Goal: Find specific page/section: Find specific page/section

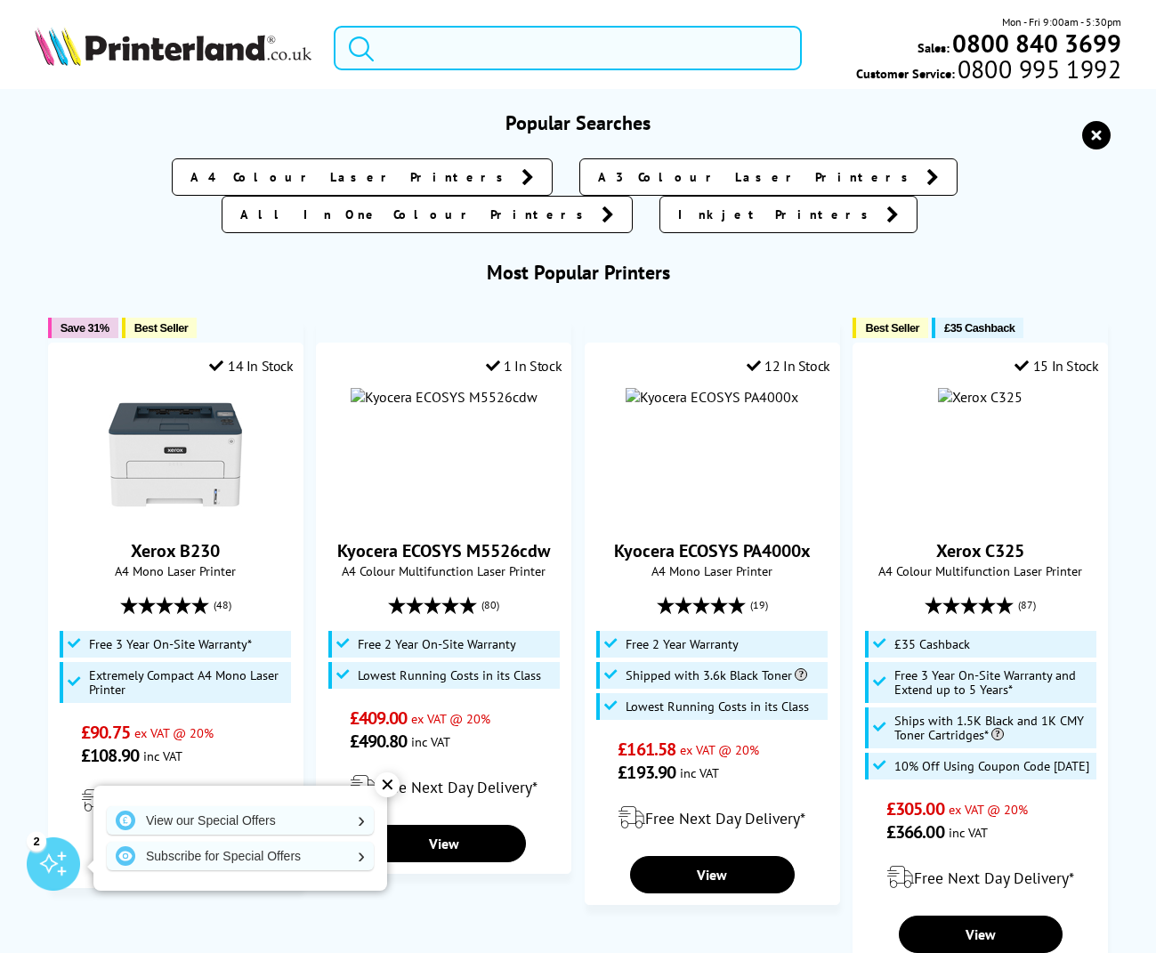
click at [489, 52] on input "search" at bounding box center [568, 48] width 468 height 44
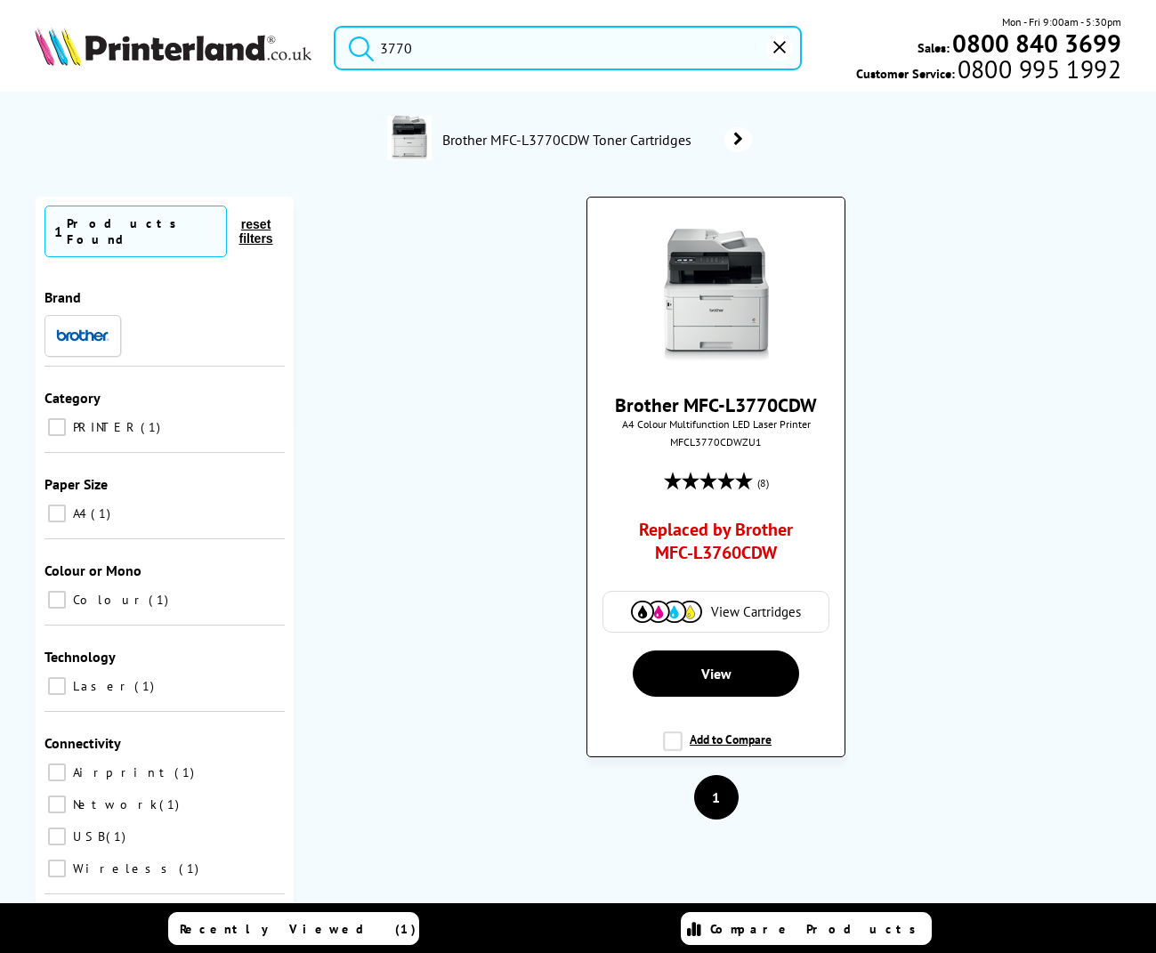
type input "3770"
click at [708, 545] on link "Replaced by Brother MFC-L3760CDW" at bounding box center [715, 545] width 191 height 55
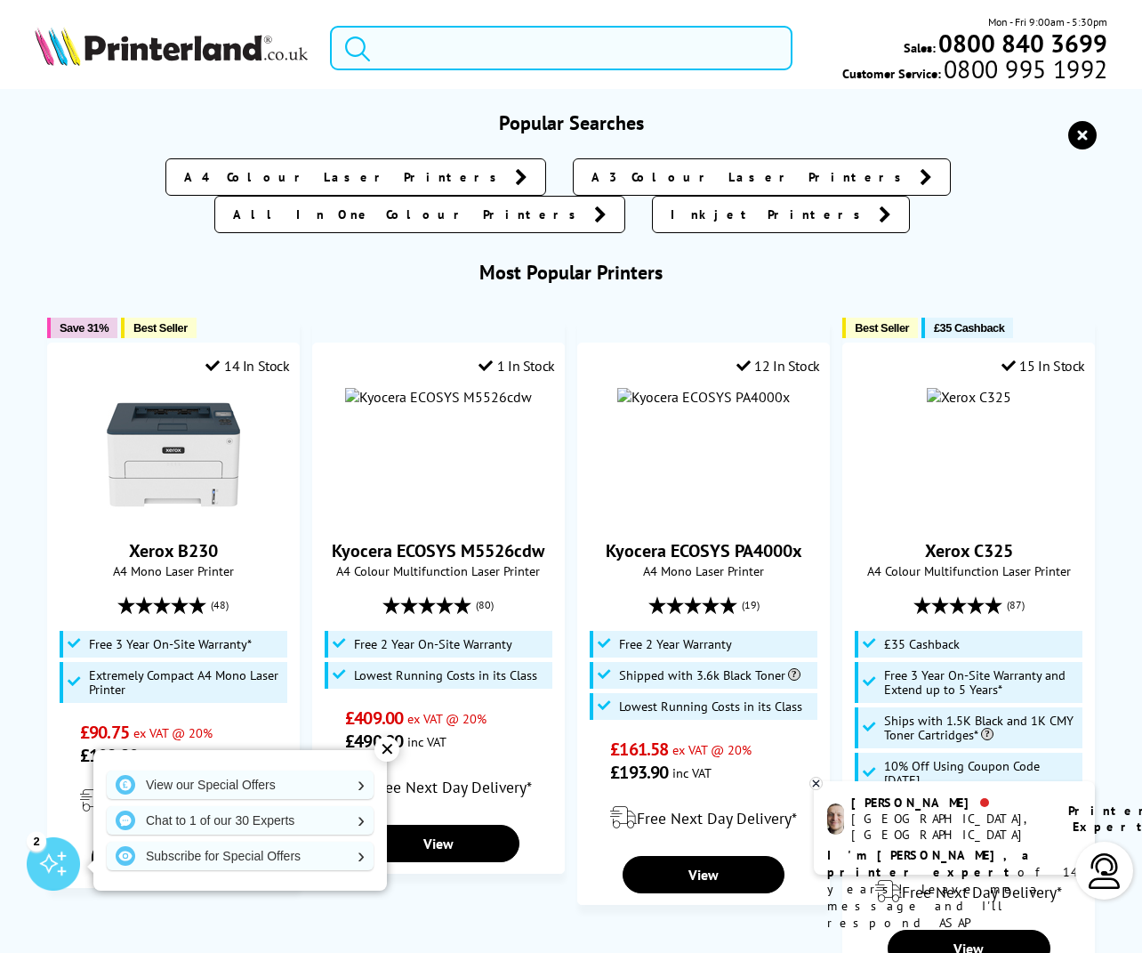
click at [520, 52] on input "search" at bounding box center [561, 48] width 462 height 44
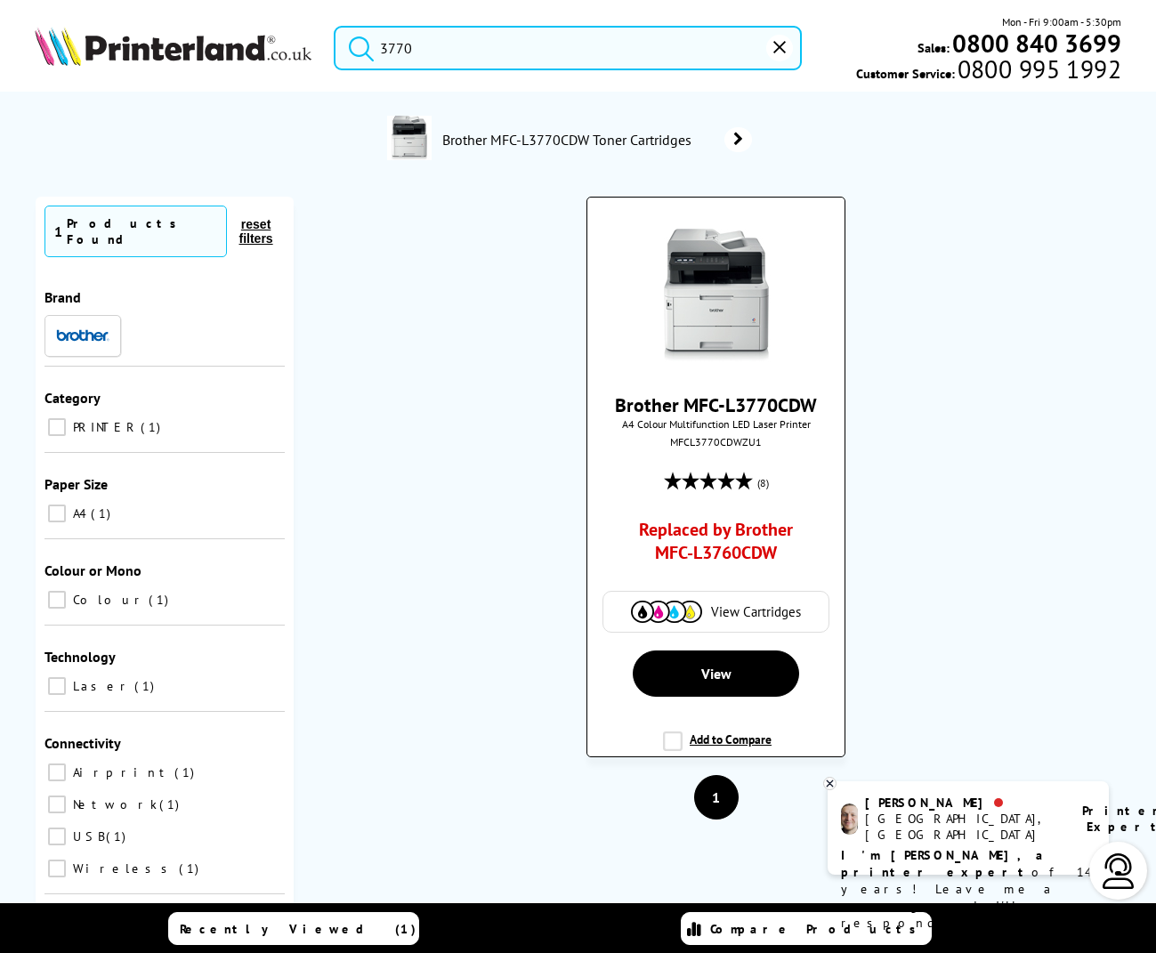
type input "3770"
click at [719, 555] on link "Replaced by Brother MFC-L3760CDW" at bounding box center [715, 545] width 191 height 55
